Goal: Transaction & Acquisition: Purchase product/service

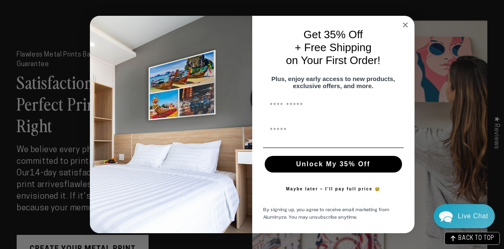
scroll to position [1206, 0]
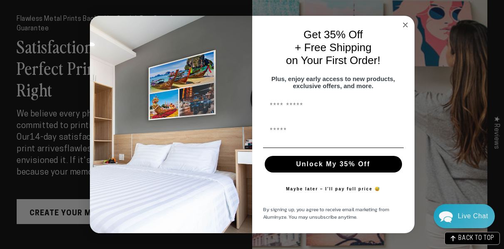
click at [403, 22] on circle "Close dialog" at bounding box center [405, 25] width 10 height 10
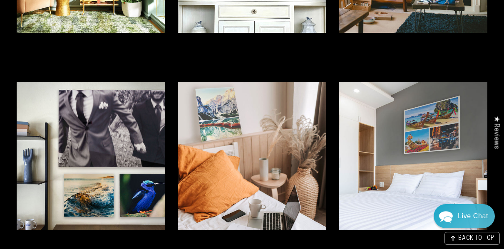
scroll to position [1731, 0]
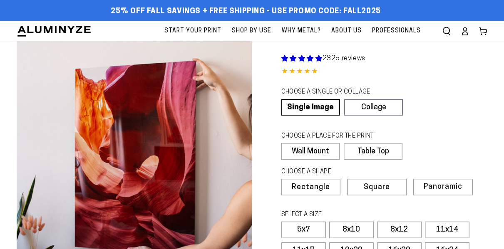
select select "**********"
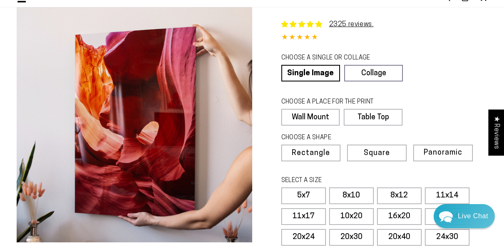
scroll to position [50, 0]
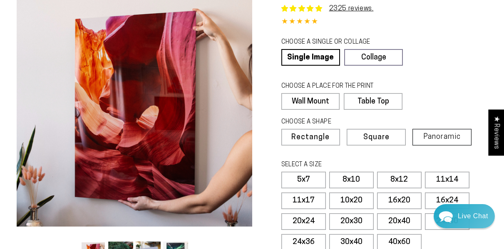
click at [423, 133] on span "Panoramic" at bounding box center [441, 137] width 37 height 8
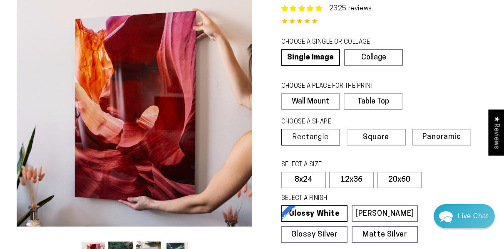
click at [308, 134] on span "Rectangle" at bounding box center [310, 137] width 37 height 7
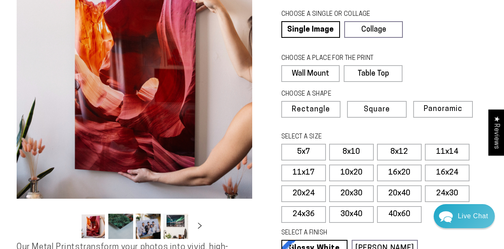
scroll to position [72, 0]
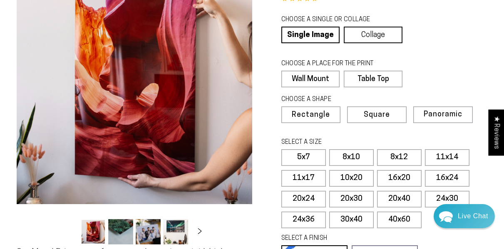
click at [363, 27] on link "Collage" at bounding box center [373, 35] width 59 height 17
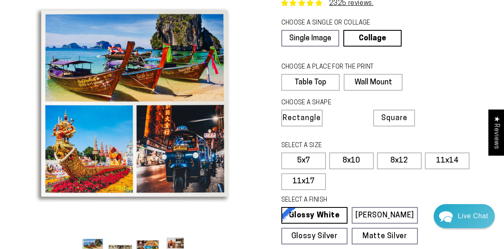
scroll to position [64, 0]
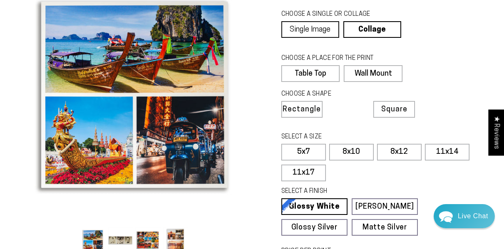
click at [310, 21] on link "Single Image" at bounding box center [310, 29] width 58 height 17
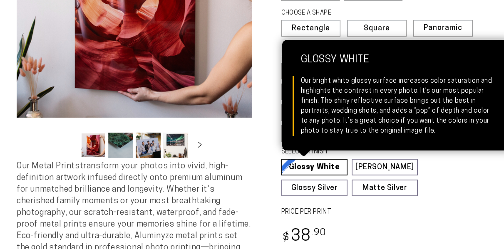
select select "**********"
